Goal: Use online tool/utility: Utilize a website feature to perform a specific function

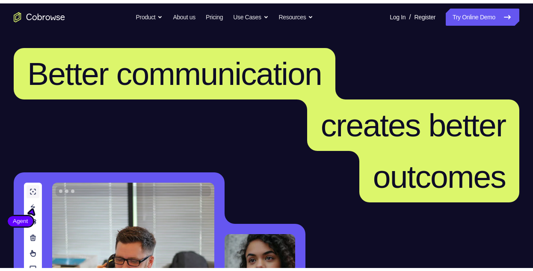
scroll to position [128, 0]
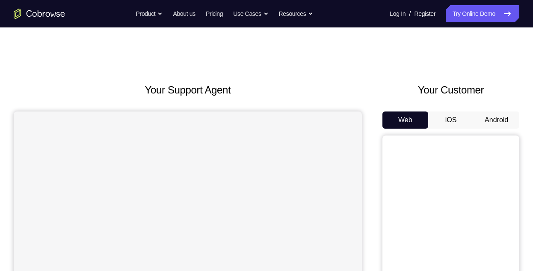
click at [494, 122] on button "Android" at bounding box center [497, 119] width 46 height 17
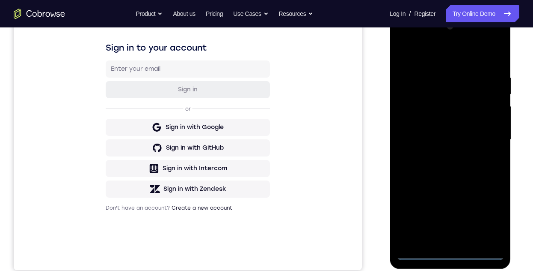
click at [447, 252] on div at bounding box center [450, 140] width 108 height 240
click at [485, 220] on div at bounding box center [450, 140] width 108 height 240
click at [436, 59] on div at bounding box center [450, 140] width 108 height 240
click at [446, 91] on div at bounding box center [450, 140] width 108 height 240
click at [446, 103] on div at bounding box center [450, 140] width 108 height 240
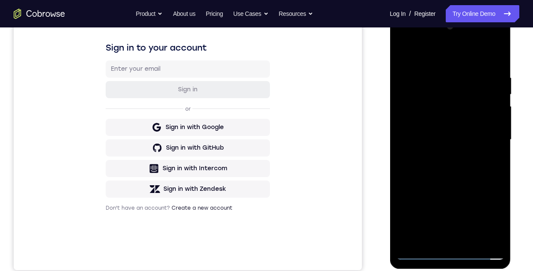
drag, startPoint x: 456, startPoint y: 202, endPoint x: 465, endPoint y: 201, distance: 9.2
click at [465, 201] on div at bounding box center [450, 140] width 108 height 240
click at [431, 148] on div at bounding box center [450, 140] width 108 height 240
click at [420, 249] on div at bounding box center [450, 140] width 108 height 240
click at [420, 253] on div at bounding box center [450, 140] width 108 height 240
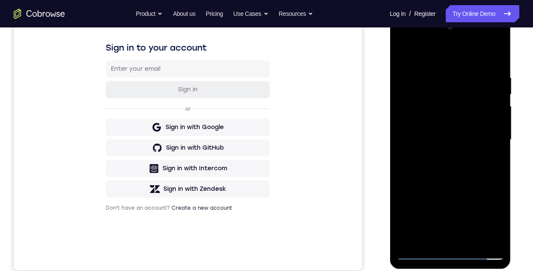
drag, startPoint x: 426, startPoint y: 207, endPoint x: 443, endPoint y: 131, distance: 78.4
click at [443, 131] on div at bounding box center [450, 140] width 108 height 240
click at [436, 165] on div at bounding box center [450, 140] width 108 height 240
click at [477, 195] on div at bounding box center [450, 140] width 108 height 240
click at [416, 255] on div at bounding box center [450, 140] width 108 height 240
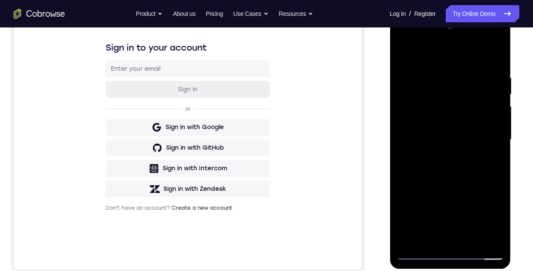
click at [449, 100] on div at bounding box center [450, 140] width 108 height 240
click at [421, 256] on div at bounding box center [450, 140] width 108 height 240
click at [420, 253] on div at bounding box center [450, 140] width 108 height 240
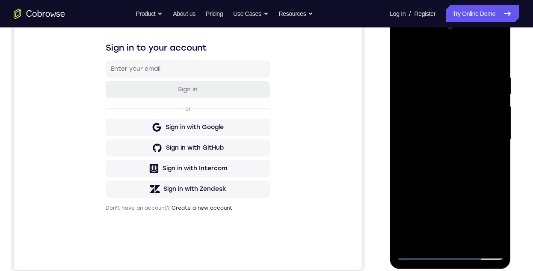
click at [430, 113] on div at bounding box center [450, 140] width 108 height 240
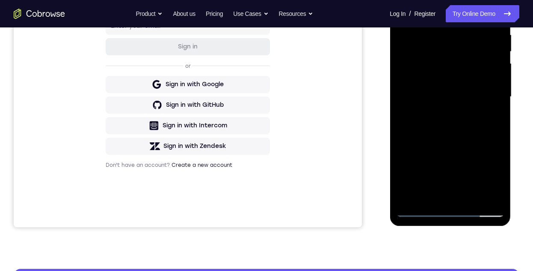
click at [421, 210] on div at bounding box center [450, 97] width 108 height 240
click at [431, 116] on div at bounding box center [450, 97] width 108 height 240
click at [422, 210] on div at bounding box center [450, 97] width 108 height 240
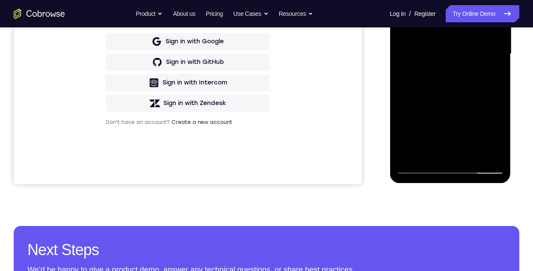
drag, startPoint x: 431, startPoint y: 68, endPoint x: 434, endPoint y: 40, distance: 28.4
click at [434, 40] on div at bounding box center [450, 54] width 108 height 240
click at [438, 94] on div at bounding box center [450, 54] width 108 height 240
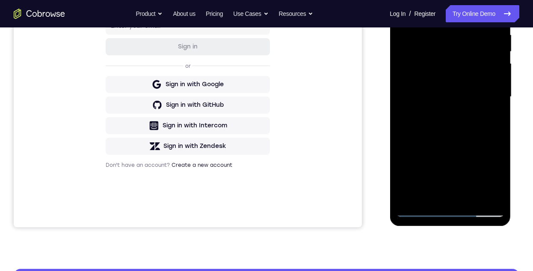
click at [470, 162] on div at bounding box center [450, 97] width 108 height 240
click at [416, 209] on div at bounding box center [450, 97] width 108 height 240
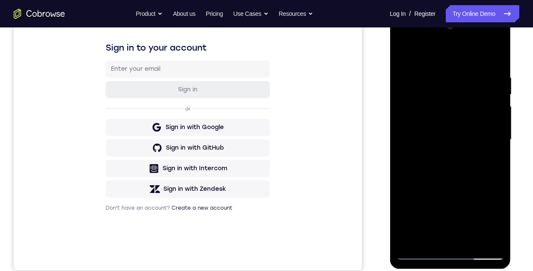
click at [446, 116] on div at bounding box center [450, 140] width 108 height 240
click at [418, 253] on div at bounding box center [450, 140] width 108 height 240
click at [447, 256] on div at bounding box center [450, 140] width 108 height 240
drag, startPoint x: 443, startPoint y: 211, endPoint x: 442, endPoint y: 119, distance: 91.6
click at [443, 134] on div at bounding box center [450, 140] width 108 height 240
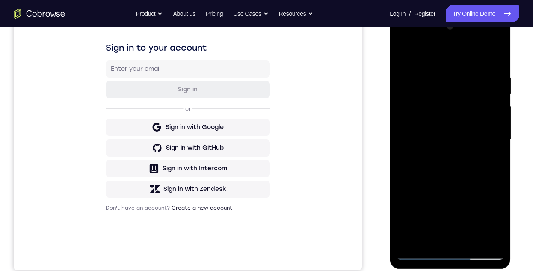
click at [459, 99] on div at bounding box center [450, 140] width 108 height 240
click at [454, 111] on div at bounding box center [450, 140] width 108 height 240
click at [487, 98] on div at bounding box center [450, 140] width 108 height 240
click at [493, 239] on div at bounding box center [450, 140] width 108 height 240
click at [489, 235] on div at bounding box center [450, 140] width 108 height 240
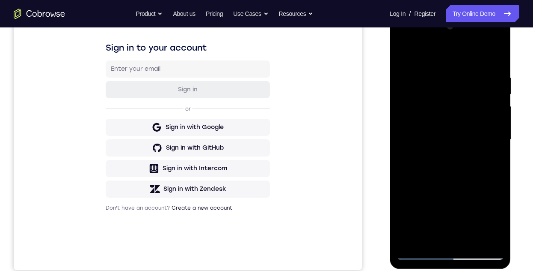
scroll to position [43, 0]
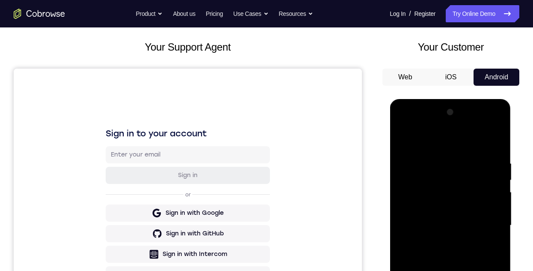
drag, startPoint x: 432, startPoint y: 107, endPoint x: 444, endPoint y: 190, distance: 84.3
click at [444, 190] on div at bounding box center [450, 225] width 108 height 240
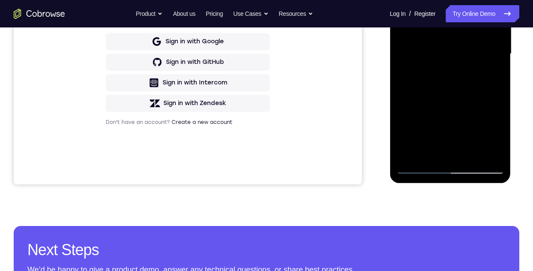
click at [420, 170] on div at bounding box center [450, 54] width 108 height 240
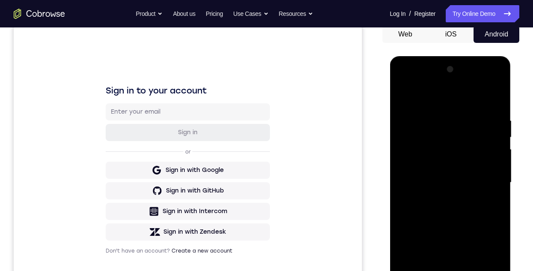
scroll to position [43, 0]
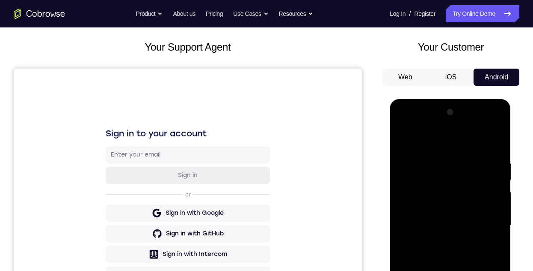
drag, startPoint x: 426, startPoint y: 113, endPoint x: 426, endPoint y: 171, distance: 57.8
click at [426, 171] on div at bounding box center [450, 225] width 108 height 240
drag, startPoint x: 434, startPoint y: 110, endPoint x: 428, endPoint y: 242, distance: 132.8
click at [428, 241] on div at bounding box center [450, 225] width 108 height 240
drag, startPoint x: 429, startPoint y: 204, endPoint x: 429, endPoint y: 289, distance: 85.2
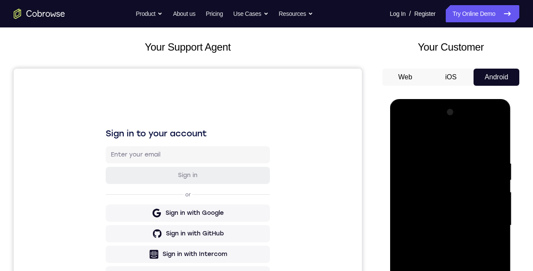
click at [429, 203] on div at bounding box center [450, 225] width 108 height 240
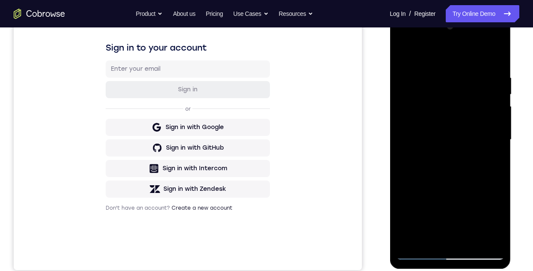
click at [488, 39] on div at bounding box center [450, 140] width 108 height 240
click at [413, 203] on div at bounding box center [450, 140] width 108 height 240
click at [494, 236] on div at bounding box center [450, 140] width 108 height 240
click at [495, 240] on div at bounding box center [450, 140] width 108 height 240
click at [421, 252] on div at bounding box center [450, 140] width 108 height 240
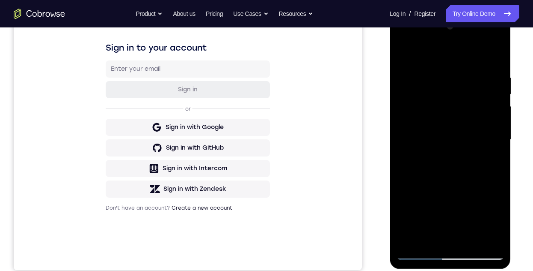
click at [452, 251] on div at bounding box center [450, 140] width 108 height 240
click at [485, 221] on div at bounding box center [450, 140] width 108 height 240
click at [423, 252] on div at bounding box center [450, 140] width 108 height 240
click at [445, 118] on div at bounding box center [450, 140] width 108 height 240
drag, startPoint x: 440, startPoint y: 188, endPoint x: 440, endPoint y: 149, distance: 39.0
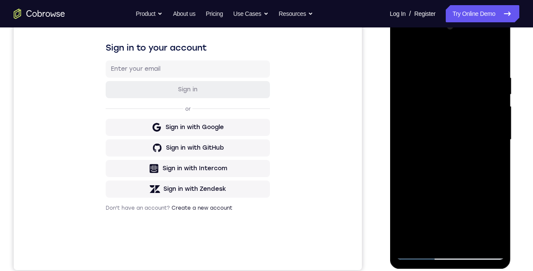
click at [440, 149] on div at bounding box center [450, 140] width 108 height 240
click at [476, 185] on div at bounding box center [450, 140] width 108 height 240
click at [421, 253] on div at bounding box center [450, 140] width 108 height 240
drag, startPoint x: 445, startPoint y: 166, endPoint x: 454, endPoint y: 87, distance: 78.9
click at [454, 87] on div at bounding box center [450, 140] width 108 height 240
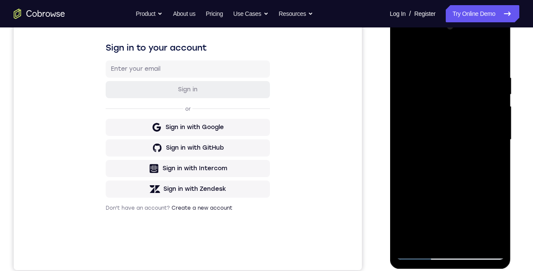
click at [472, 170] on div at bounding box center [450, 140] width 108 height 240
click at [420, 253] on div at bounding box center [450, 140] width 108 height 240
click at [443, 77] on div at bounding box center [450, 140] width 108 height 240
click at [423, 252] on div at bounding box center [450, 140] width 108 height 240
drag, startPoint x: 419, startPoint y: 55, endPoint x: 476, endPoint y: 64, distance: 58.1
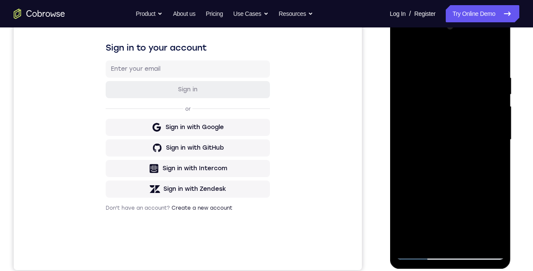
click at [476, 63] on div at bounding box center [450, 140] width 108 height 240
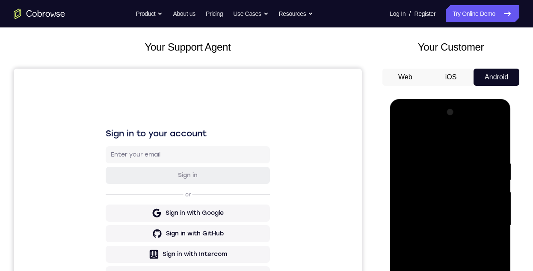
click at [454, 143] on div at bounding box center [450, 225] width 108 height 240
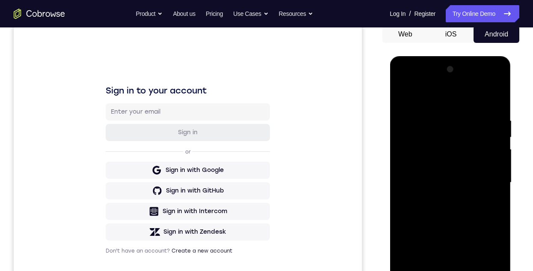
click at [484, 99] on div at bounding box center [450, 182] width 108 height 240
click at [488, 82] on div at bounding box center [450, 182] width 108 height 240
click at [427, 244] on div at bounding box center [450, 182] width 108 height 240
click at [492, 270] on div at bounding box center [450, 182] width 108 height 240
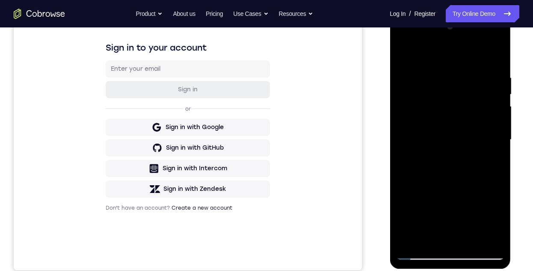
click at [491, 238] on div at bounding box center [450, 140] width 108 height 240
click at [453, 251] on div at bounding box center [450, 140] width 108 height 240
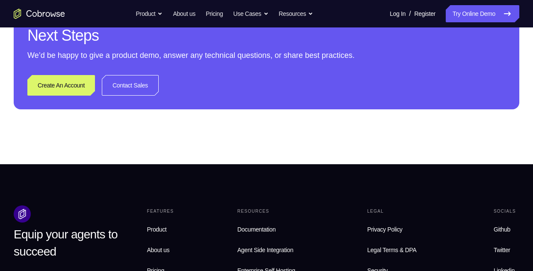
scroll to position [599, 0]
